Goal: Task Accomplishment & Management: Manage account settings

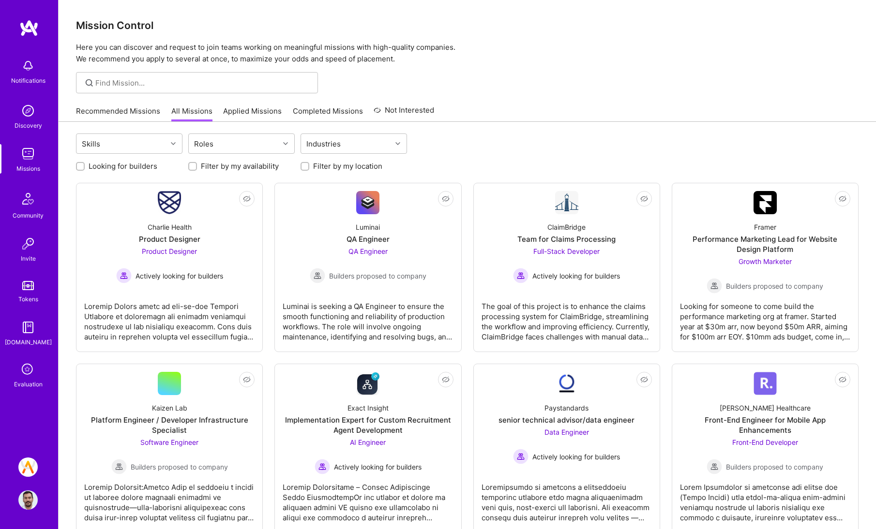
click at [33, 503] on img at bounding box center [27, 500] width 19 height 19
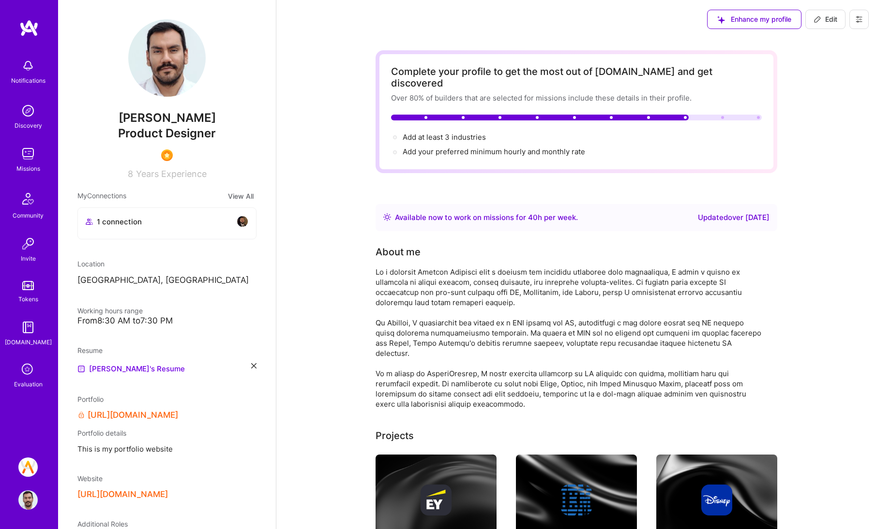
click at [870, 22] on div "Enhance my profile Edit" at bounding box center [788, 19] width 176 height 39
click at [865, 23] on button at bounding box center [858, 19] width 19 height 19
click at [837, 41] on button "Settings" at bounding box center [832, 41] width 73 height 25
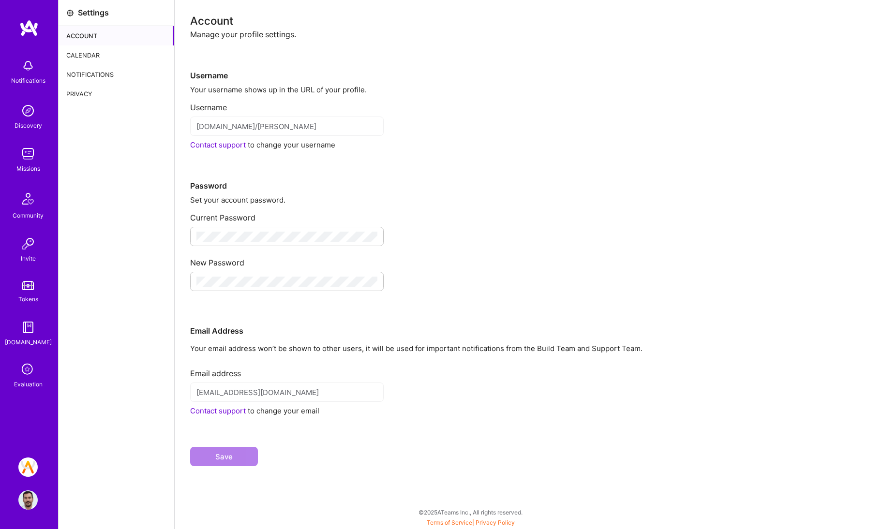
click at [120, 56] on div "Calendar" at bounding box center [117, 54] width 116 height 19
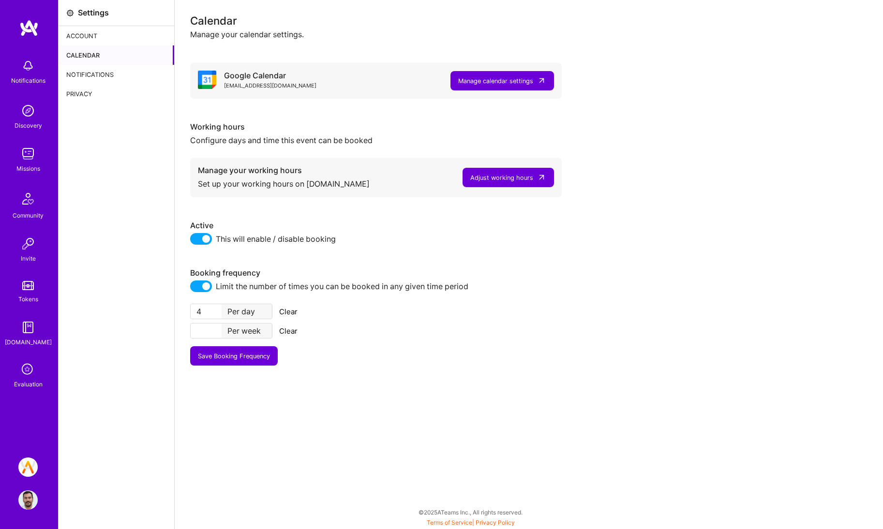
click at [527, 172] on button "Adjust working hours" at bounding box center [508, 177] width 91 height 19
